Goal: Register for event/course

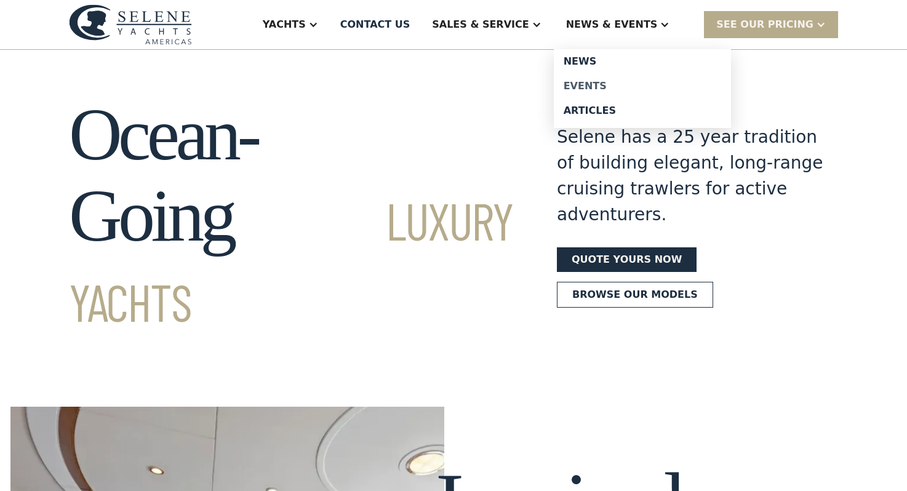
click at [615, 84] on div "Events" at bounding box center [643, 86] width 158 height 10
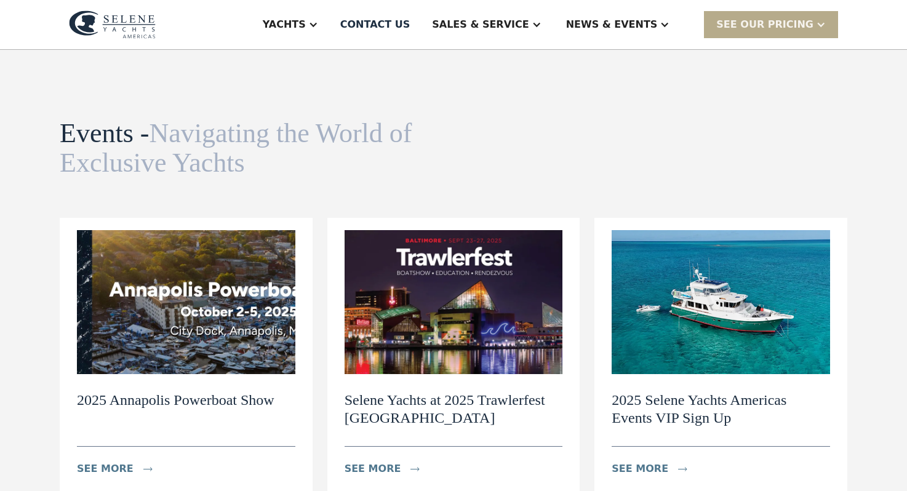
click at [690, 408] on h2 "2025 Selene Yachts Americas Events VIP Sign Up" at bounding box center [721, 409] width 218 height 36
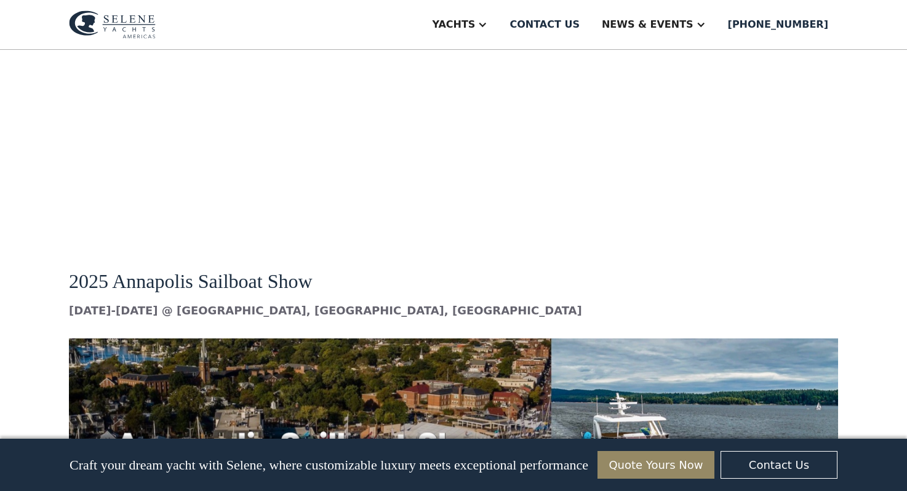
scroll to position [6246, 0]
